Goal: Answer question/provide support: Share knowledge or assist other users

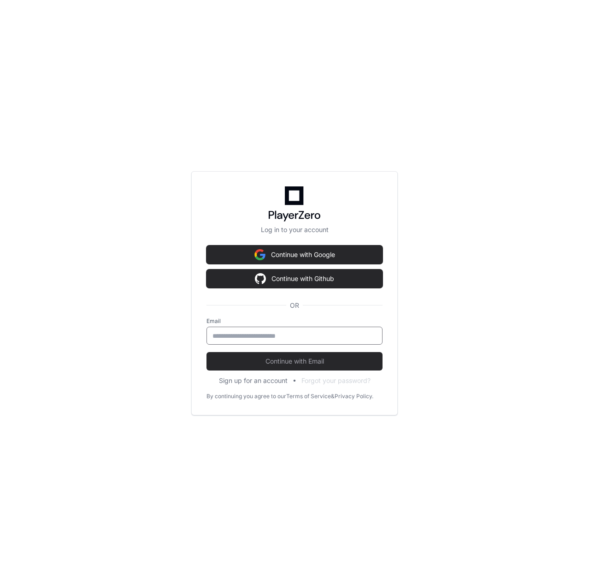
click at [319, 336] on input "email" at bounding box center [295, 335] width 164 height 9
click at [0, 585] on com-1password-button at bounding box center [0, 586] width 0 height 0
type input "**********"
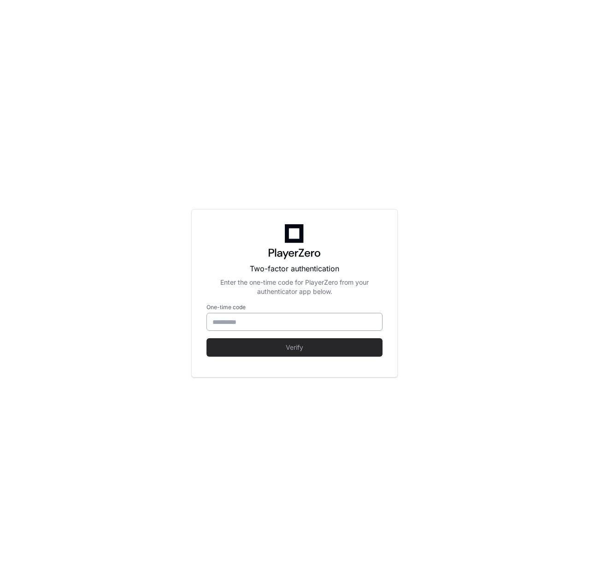
type input "******"
click at [313, 326] on input "******" at bounding box center [295, 321] width 164 height 9
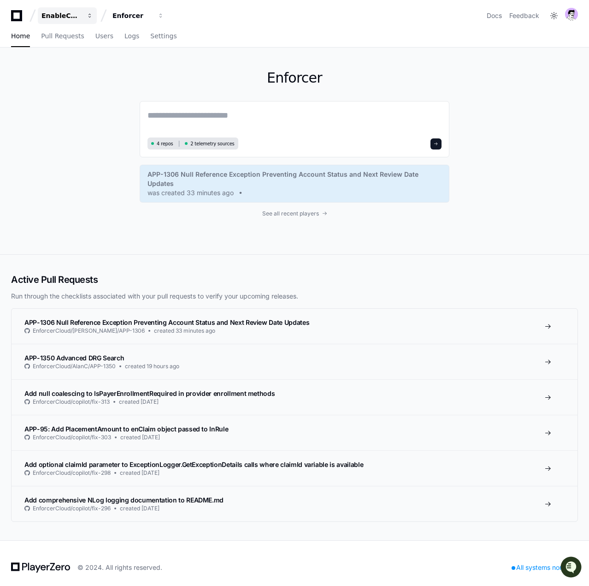
click at [65, 16] on div "EnableComp" at bounding box center [62, 15] width 40 height 9
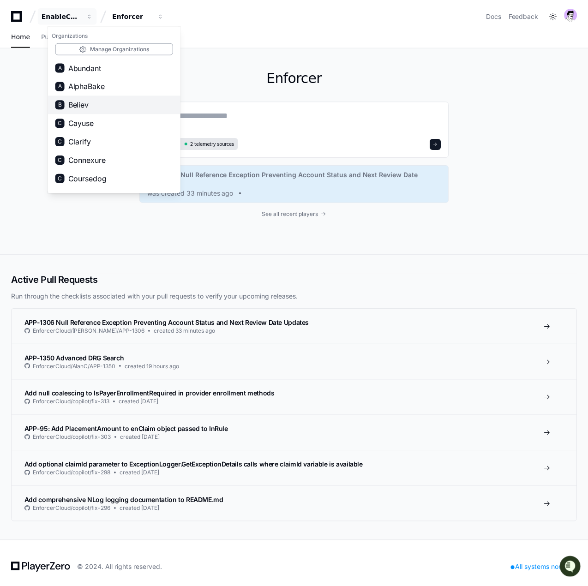
scroll to position [625, 0]
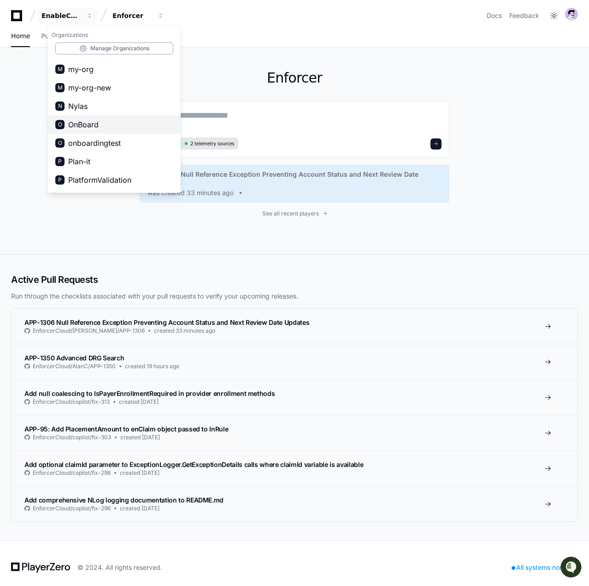
click at [95, 121] on span "OnBoard" at bounding box center [83, 124] width 30 height 11
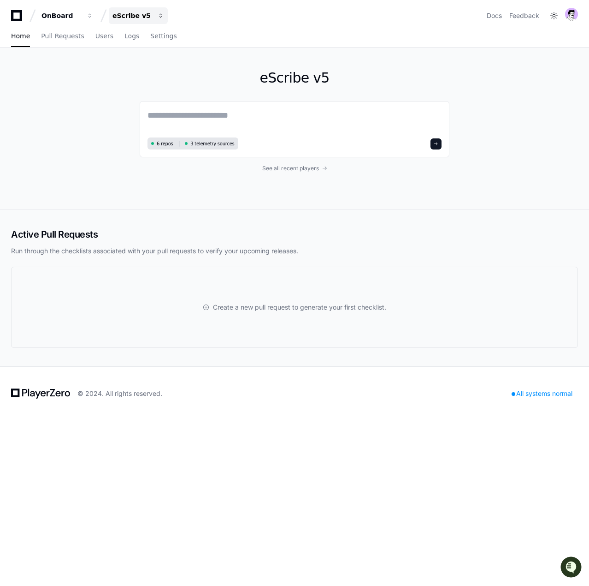
click at [152, 16] on button "eScribe v5" at bounding box center [138, 15] width 59 height 17
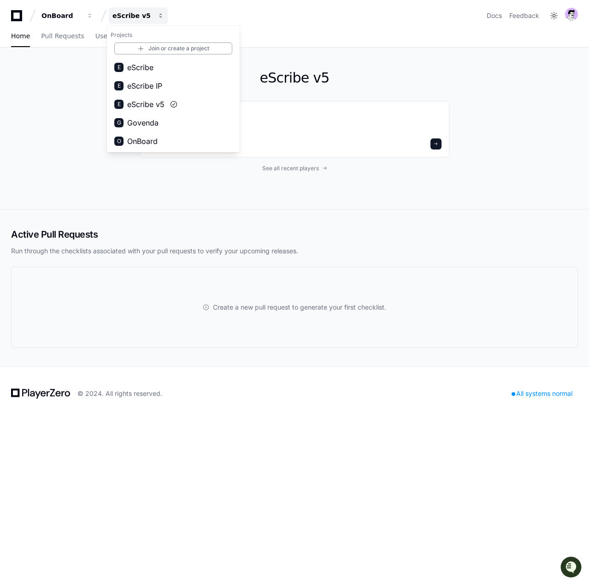
click at [152, 16] on button "eScribe v5" at bounding box center [138, 15] width 59 height 17
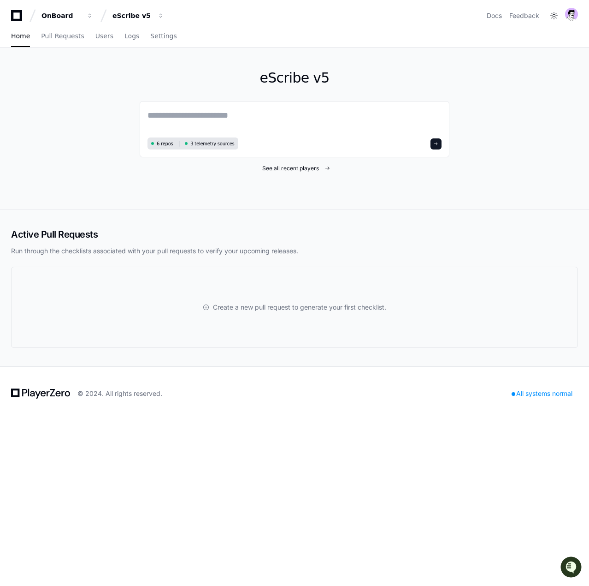
click at [273, 171] on span "See all recent players" at bounding box center [290, 168] width 57 height 7
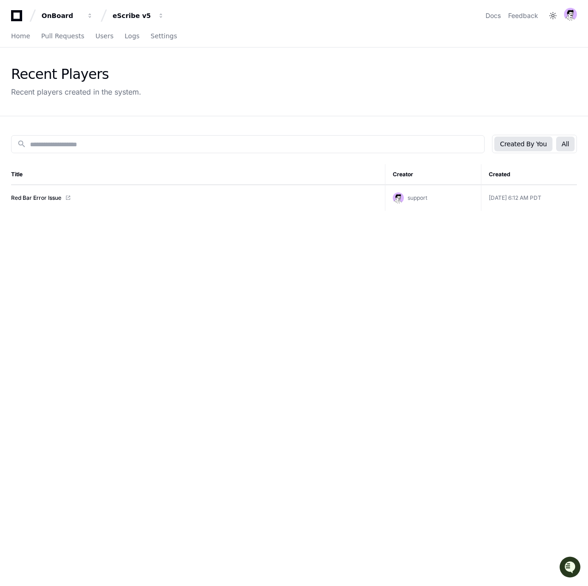
click at [564, 145] on button "All" at bounding box center [565, 144] width 18 height 15
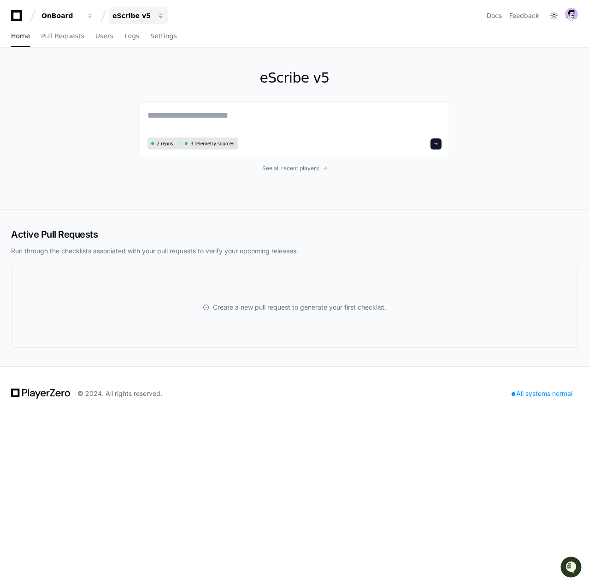
click at [149, 15] on div "eScribe v5" at bounding box center [133, 15] width 40 height 9
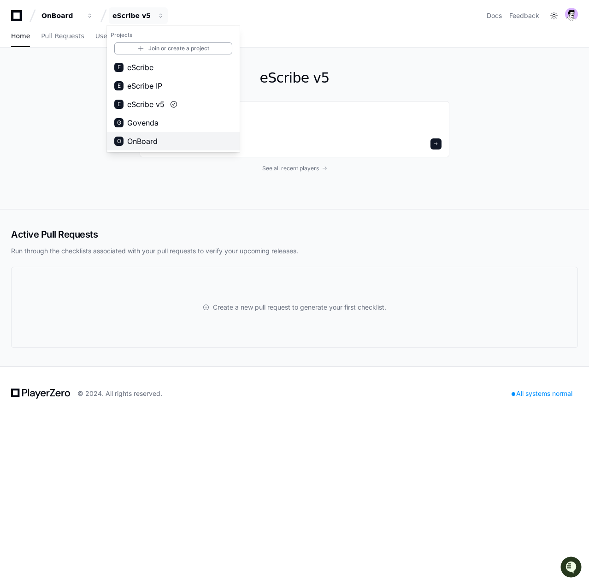
click at [174, 138] on button "O OnBoard" at bounding box center [173, 141] width 133 height 18
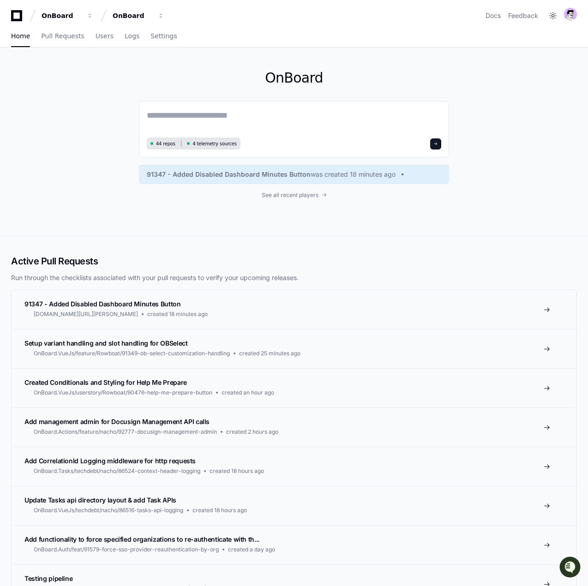
click at [297, 199] on div "OnBoard 44 repos 4 telemetry sources 91347 - Added Disabled Dashboard Minutes B…" at bounding box center [294, 142] width 310 height 188
click at [297, 196] on span "See all recent players" at bounding box center [289, 194] width 57 height 7
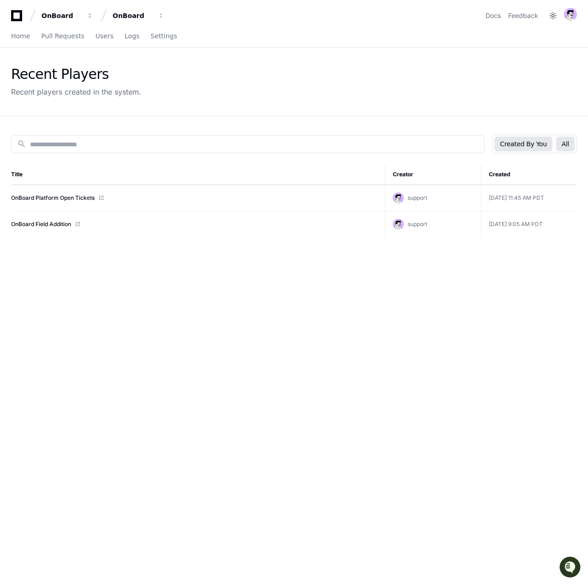
click at [567, 146] on button "All" at bounding box center [565, 144] width 18 height 15
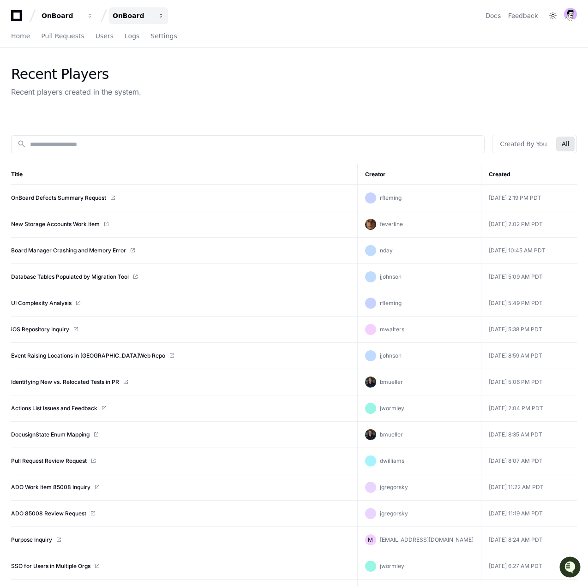
click at [137, 13] on div "OnBoard" at bounding box center [133, 15] width 40 height 9
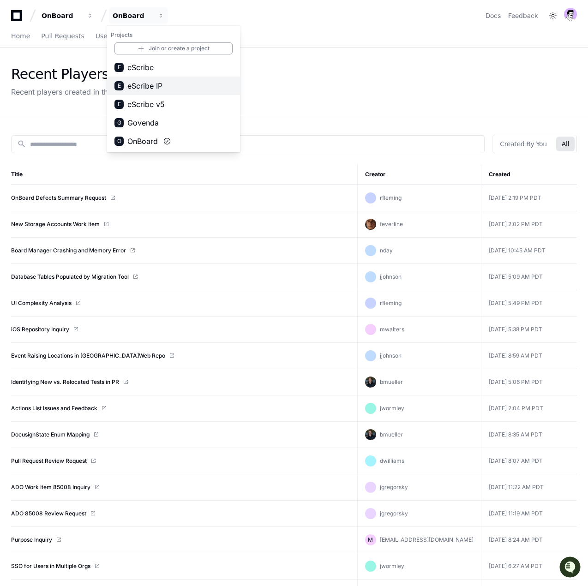
click at [165, 86] on button "E eScribe IP" at bounding box center [173, 86] width 133 height 18
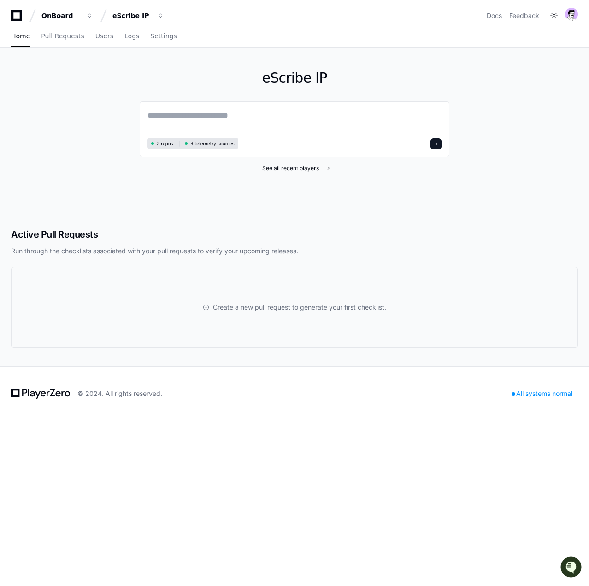
click at [313, 166] on span "See all recent players" at bounding box center [290, 168] width 57 height 7
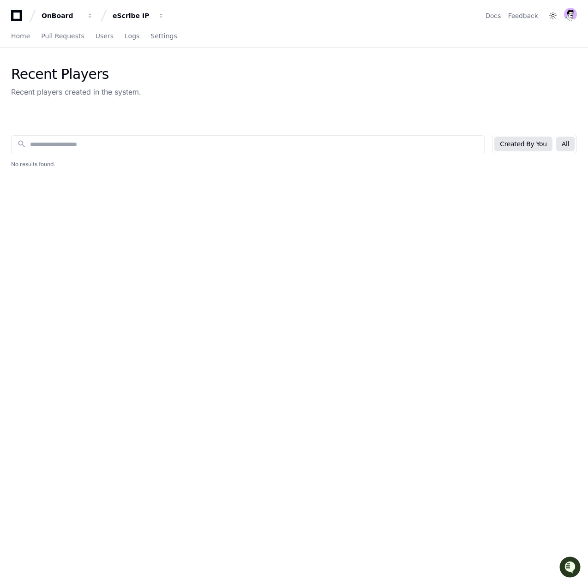
click at [562, 145] on button "All" at bounding box center [565, 144] width 18 height 15
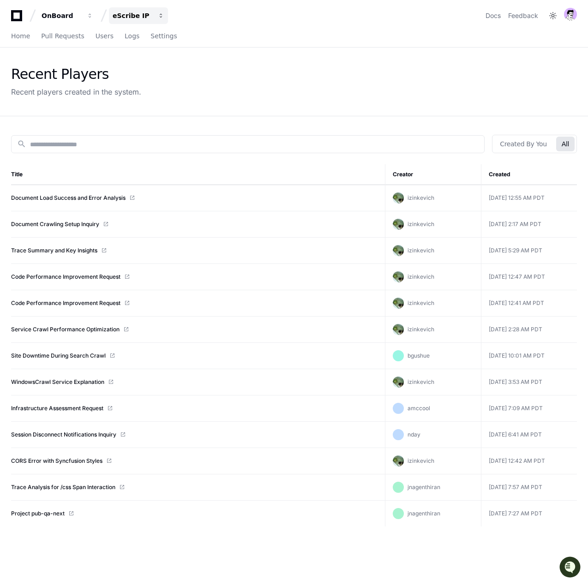
click at [146, 18] on div "eScribe IP" at bounding box center [133, 15] width 40 height 9
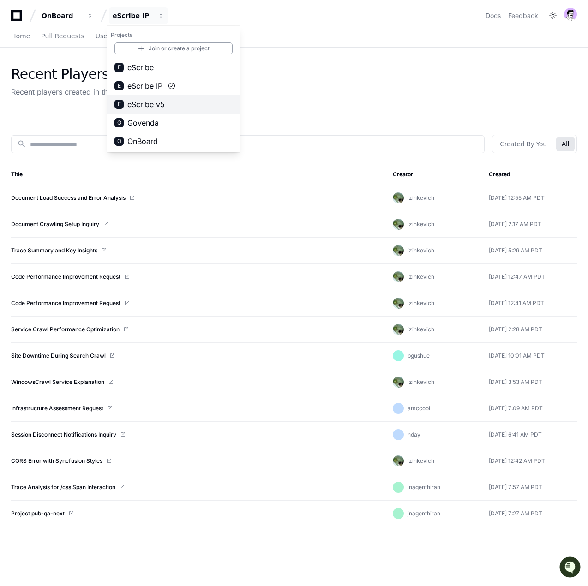
click at [178, 101] on button "E eScribe v5" at bounding box center [173, 104] width 133 height 18
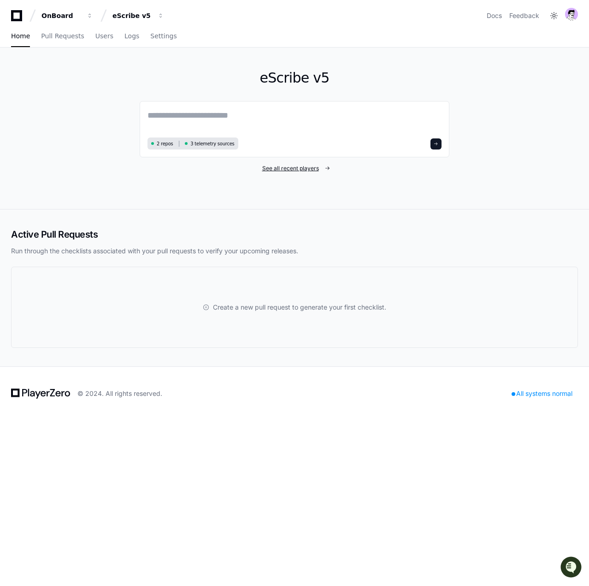
click at [300, 166] on span "See all recent players" at bounding box center [290, 168] width 57 height 7
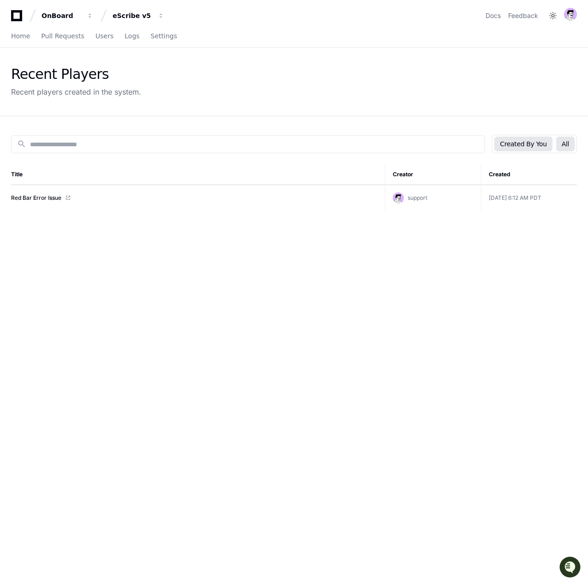
click at [569, 144] on button "All" at bounding box center [565, 144] width 18 height 15
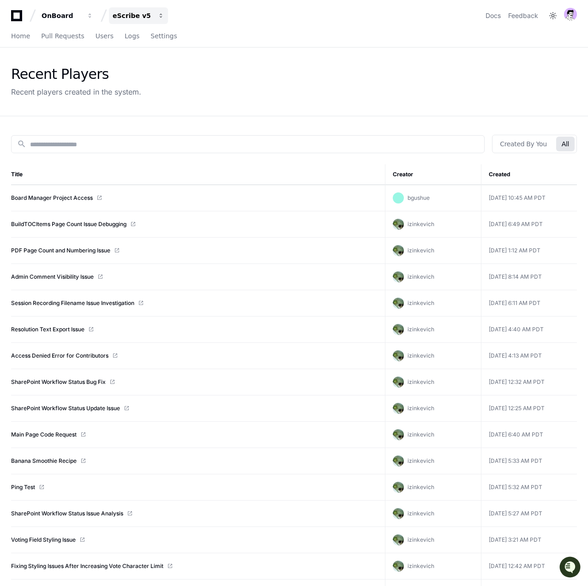
click at [142, 15] on div "eScribe v5" at bounding box center [133, 15] width 40 height 9
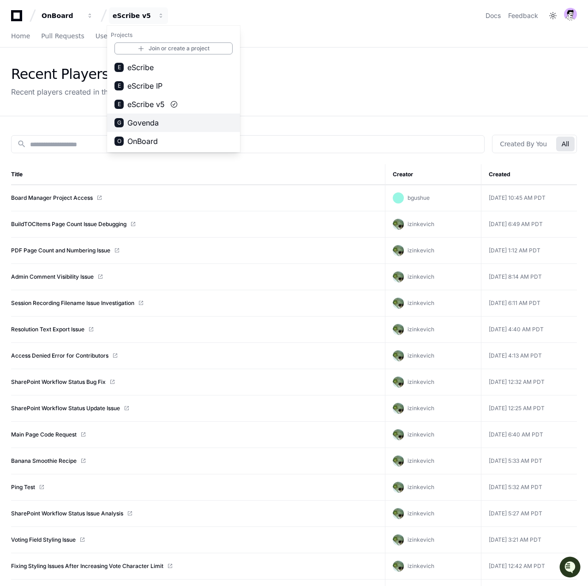
click at [174, 121] on button "G Govenda" at bounding box center [173, 122] width 133 height 18
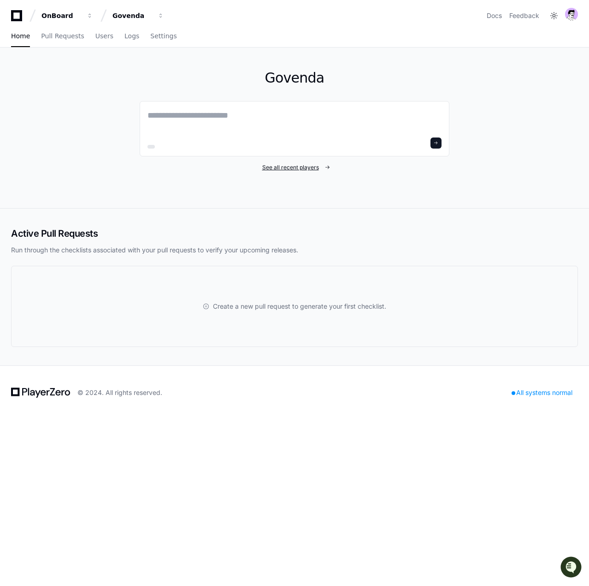
click at [294, 167] on span "See all recent players" at bounding box center [290, 167] width 57 height 7
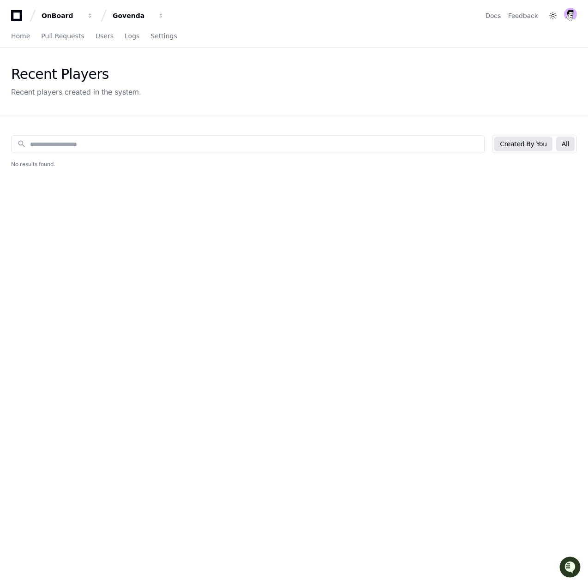
click at [560, 147] on button "All" at bounding box center [565, 144] width 18 height 15
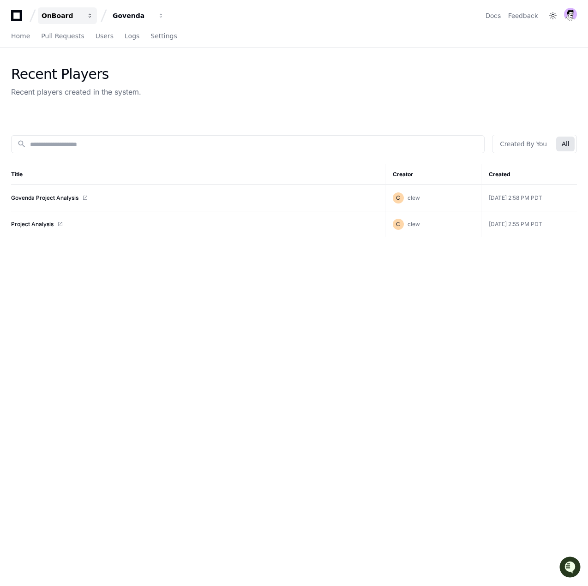
click at [69, 19] on div "OnBoard" at bounding box center [62, 15] width 40 height 9
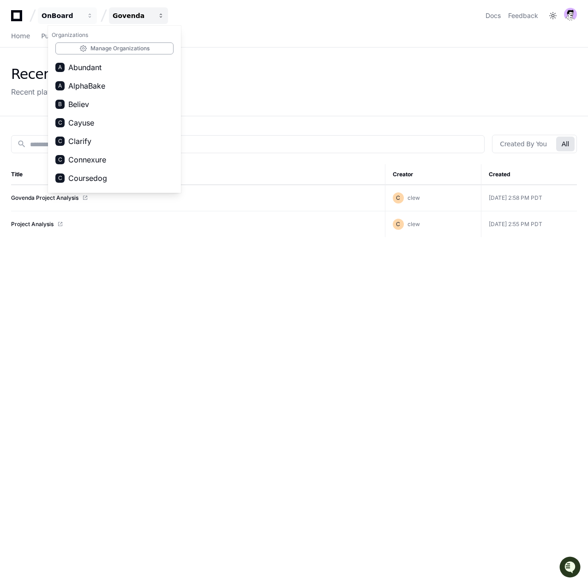
click at [145, 11] on div "Govenda" at bounding box center [133, 15] width 40 height 9
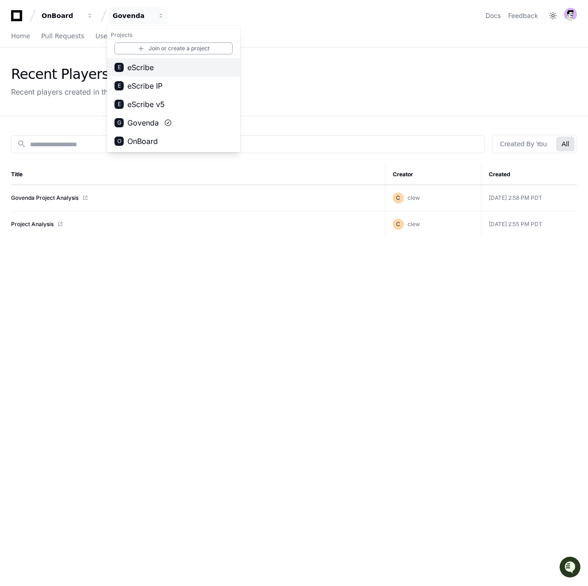
click at [166, 66] on button "E eScribe" at bounding box center [173, 67] width 133 height 18
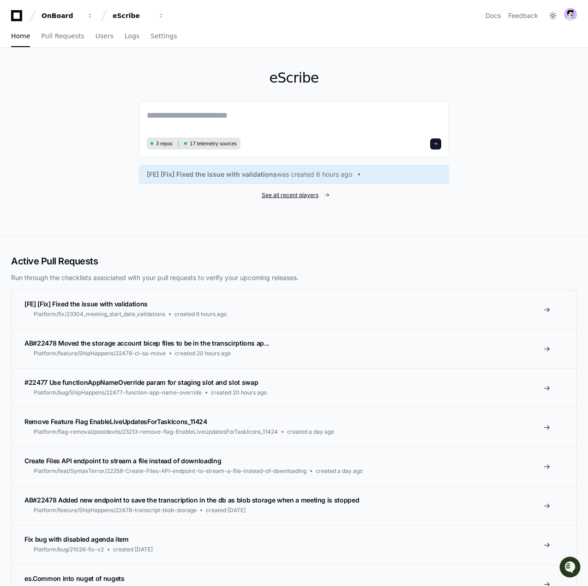
click at [318, 196] on span "See all recent players" at bounding box center [289, 194] width 57 height 7
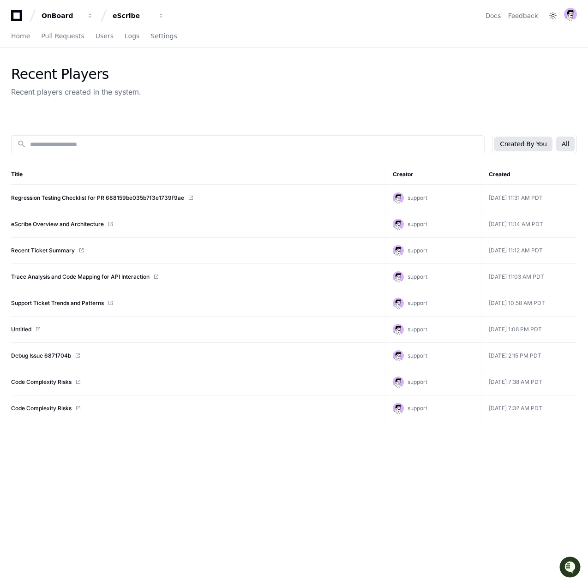
click at [570, 144] on button "All" at bounding box center [565, 144] width 18 height 15
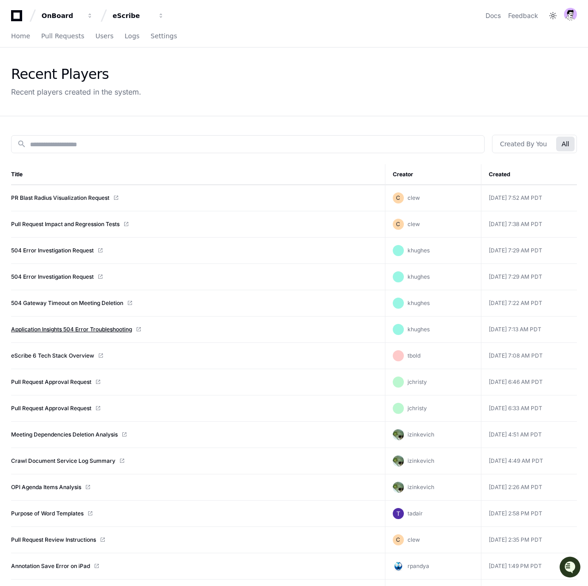
click at [107, 327] on link "Application Insights 504 Error Troubleshooting" at bounding box center [71, 329] width 121 height 7
click at [72, 278] on link "504 Error Investigation Request" at bounding box center [52, 276] width 83 height 7
click at [96, 224] on link "Pull Request Impact and Regression Tests" at bounding box center [65, 223] width 108 height 7
click at [68, 272] on td "504 Error Investigation Request" at bounding box center [198, 277] width 374 height 26
click at [72, 283] on td "504 Error Investigation Request" at bounding box center [198, 277] width 374 height 26
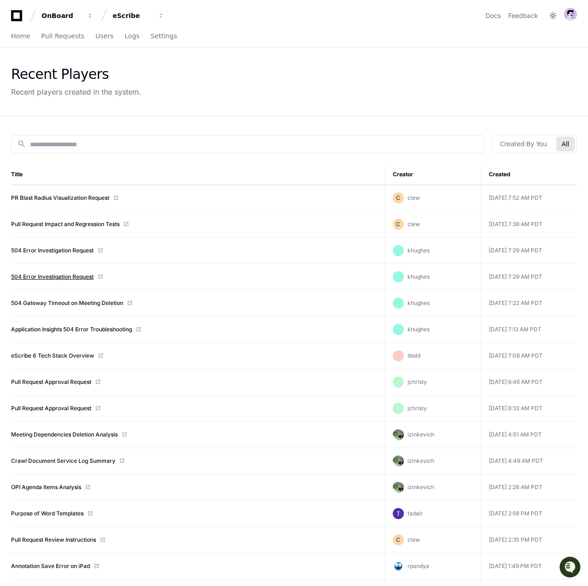
click at [70, 280] on link "504 Error Investigation Request" at bounding box center [52, 276] width 83 height 7
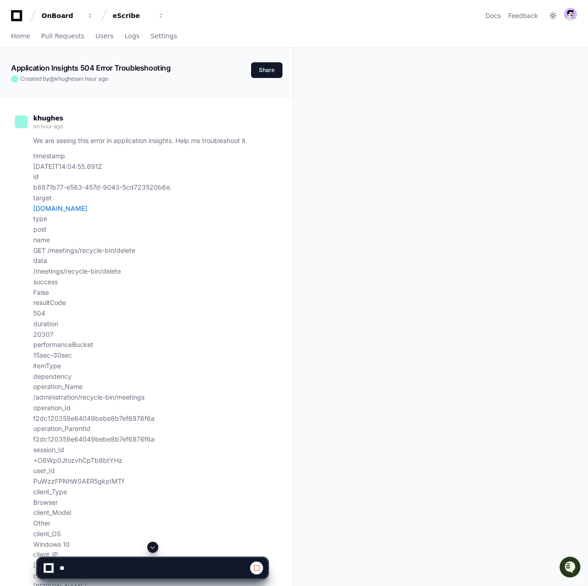
click at [410, 229] on div "Application Insights 504 Error Troubleshooting Created by @ khughes an hour ago…" at bounding box center [294, 528] width 588 height 961
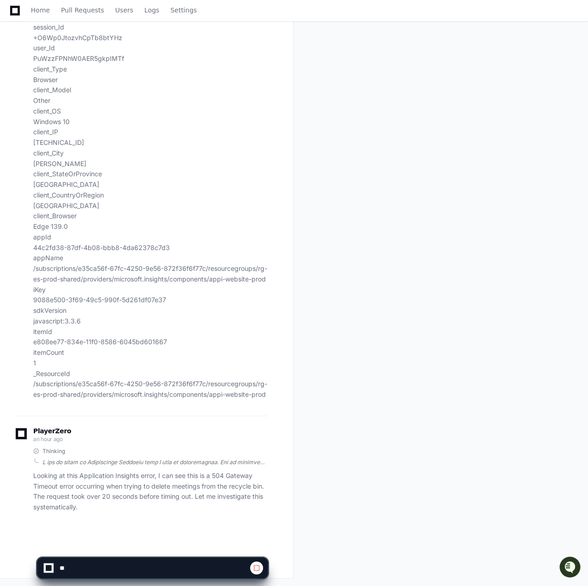
click at [54, 462] on div at bounding box center [154, 461] width 225 height 7
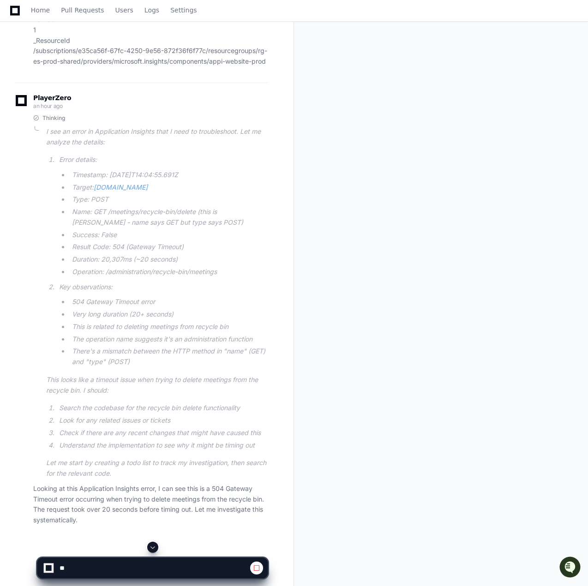
scroll to position [789, 0]
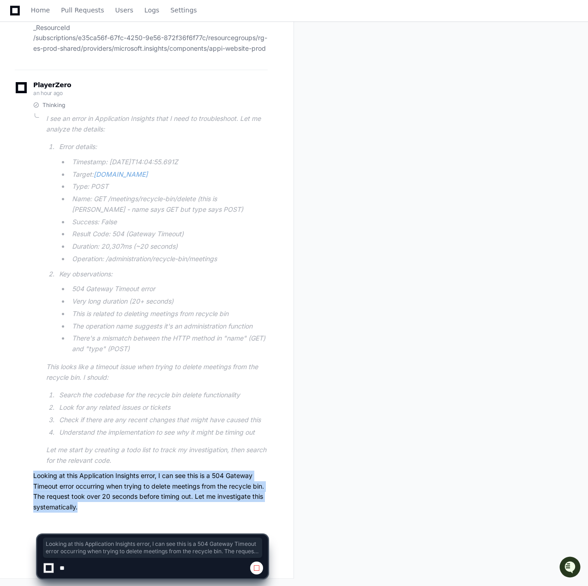
drag, startPoint x: 95, startPoint y: 508, endPoint x: 29, endPoint y: 477, distance: 72.8
click at [29, 477] on div "Thinking I see an error in Application Insights that I need to troubleshoot. Le…" at bounding box center [141, 306] width 253 height 411
click at [108, 487] on p "Looking at this Application Insights error, I can see this is a 504 Gateway Tim…" at bounding box center [150, 491] width 234 height 42
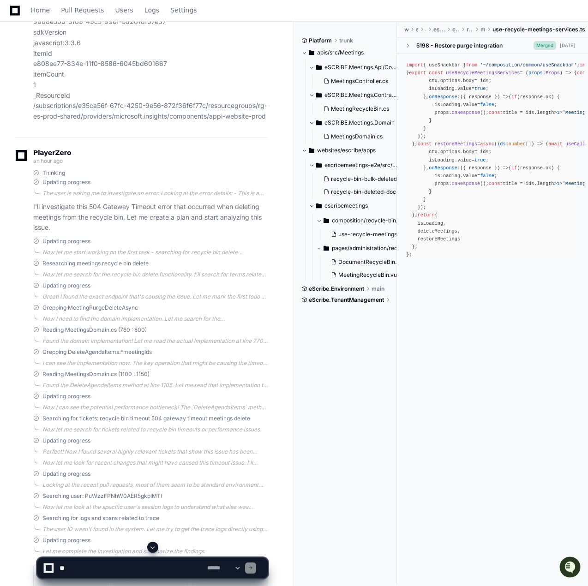
scroll to position [697, 0]
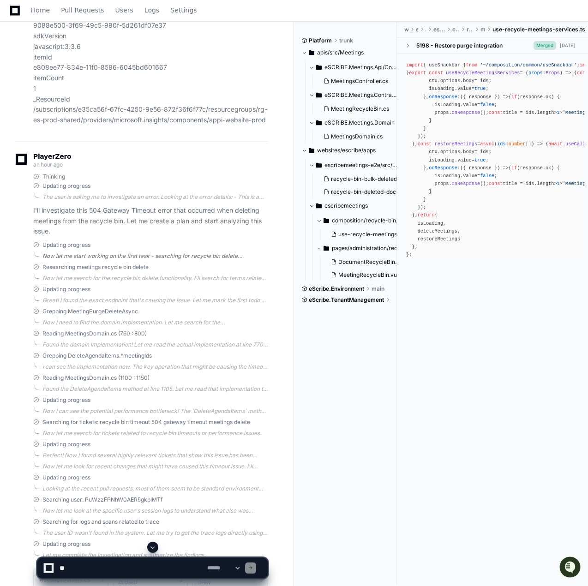
click at [108, 260] on div "Now let me start working on the first task - searching for recycle bin delete f…" at bounding box center [154, 255] width 225 height 7
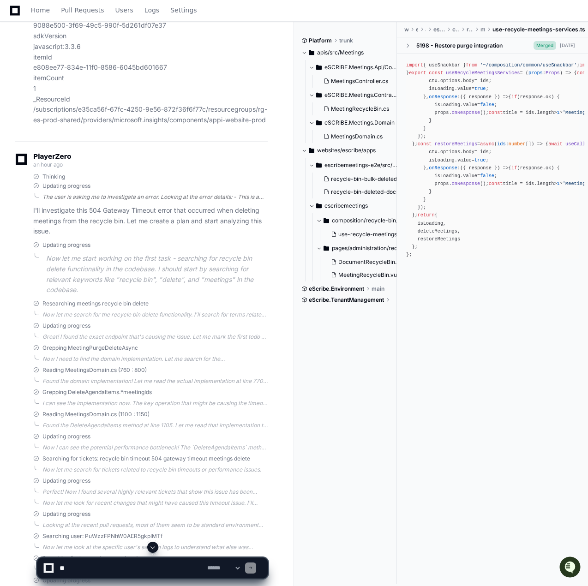
click at [169, 201] on div "The user is asking me to investigate an error. Looking at the error details: - …" at bounding box center [154, 196] width 225 height 7
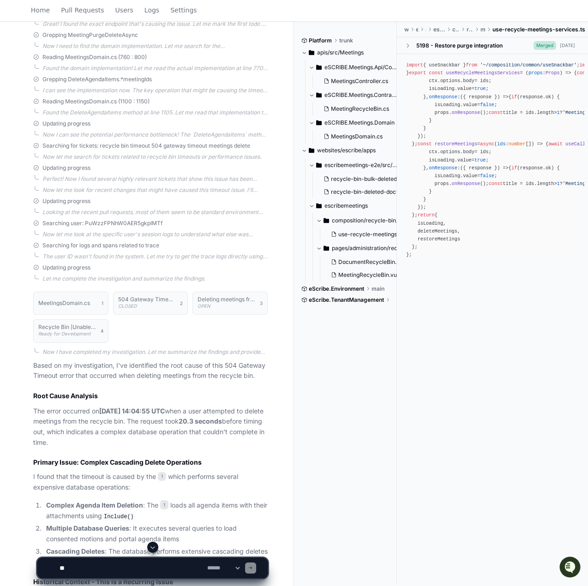
scroll to position [697, 0]
